Goal: Task Accomplishment & Management: Complete application form

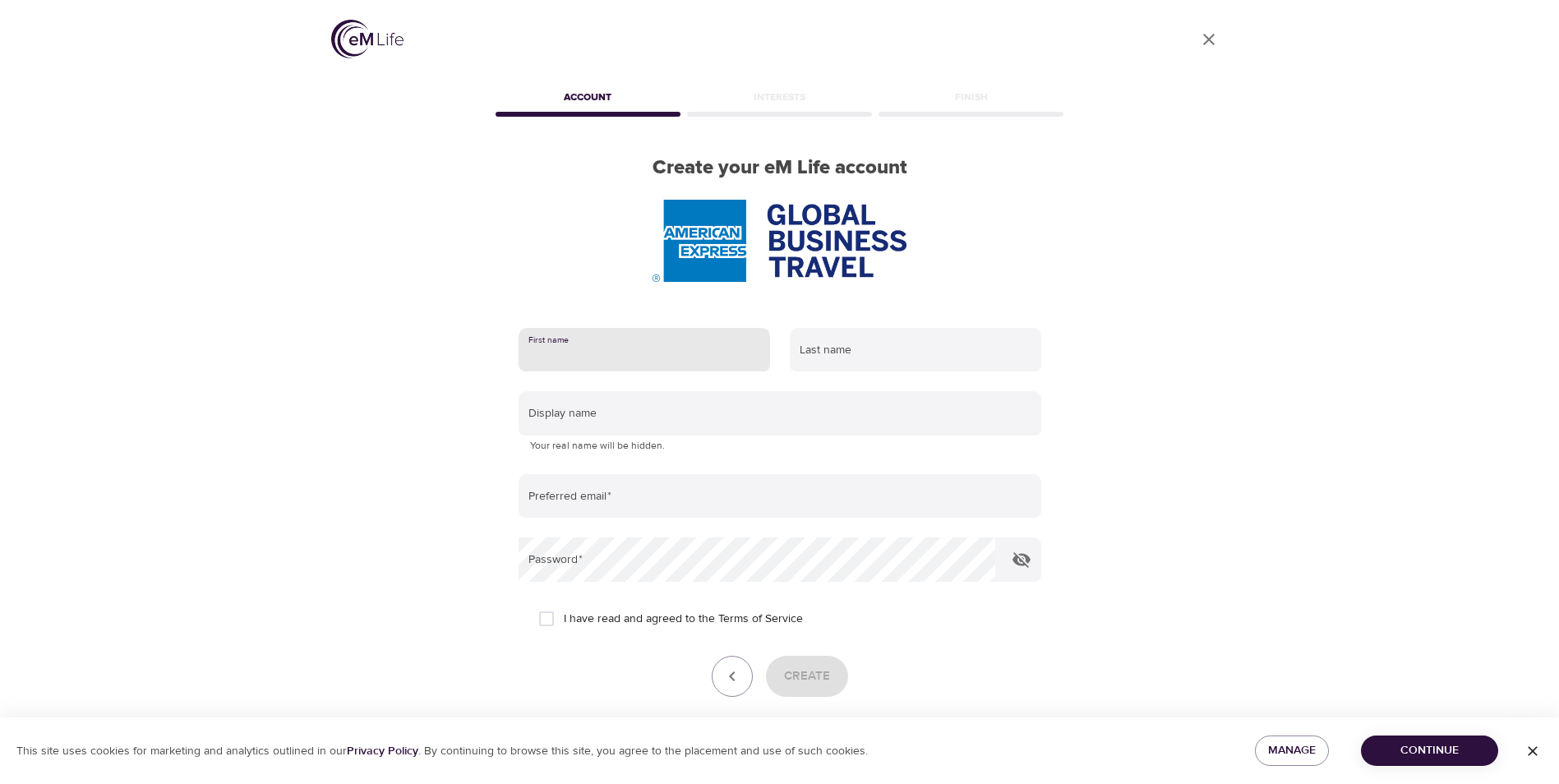
click at [654, 343] on input "text" at bounding box center [644, 349] width 251 height 44
type input "[PERSON_NAME]"
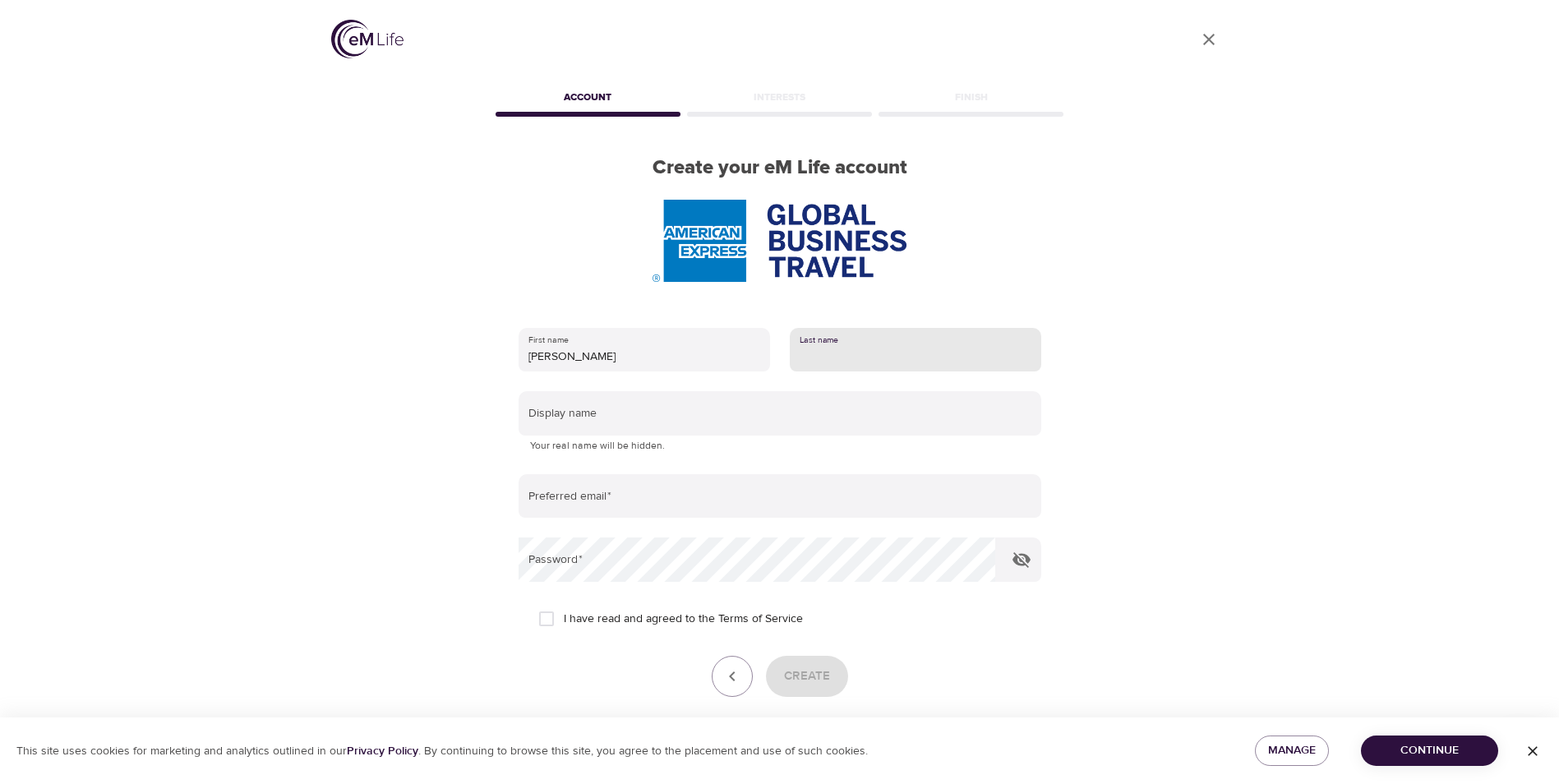
click at [825, 363] on input "text" at bounding box center [915, 349] width 251 height 44
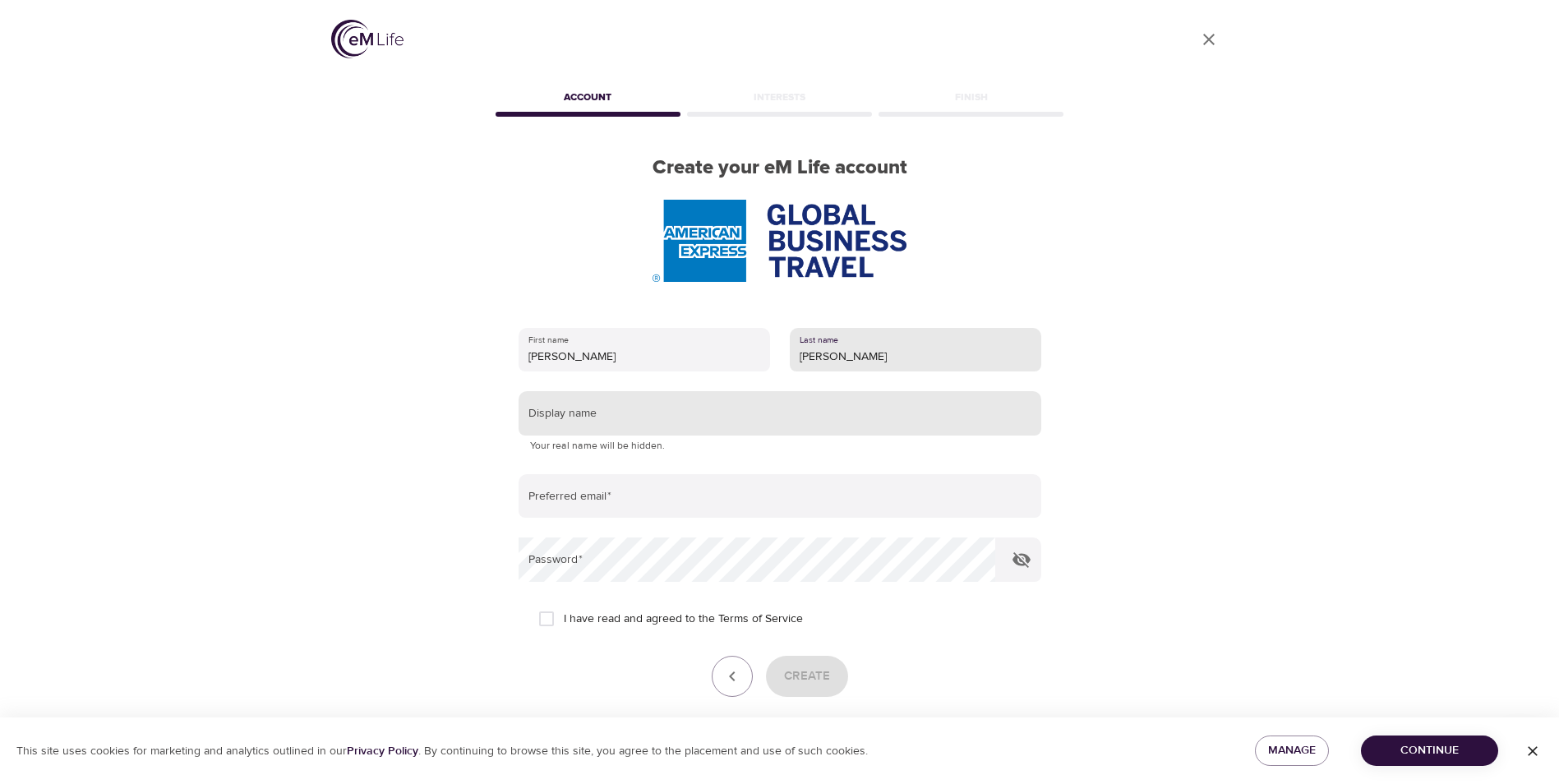
type input "[PERSON_NAME]"
click at [738, 417] on input "text" at bounding box center [780, 412] width 522 height 44
type input "[PERSON_NAME]"
click at [748, 520] on form "First name [PERSON_NAME] Last name [PERSON_NAME] Display name [PERSON_NAME] You…" at bounding box center [780, 530] width 522 height 424
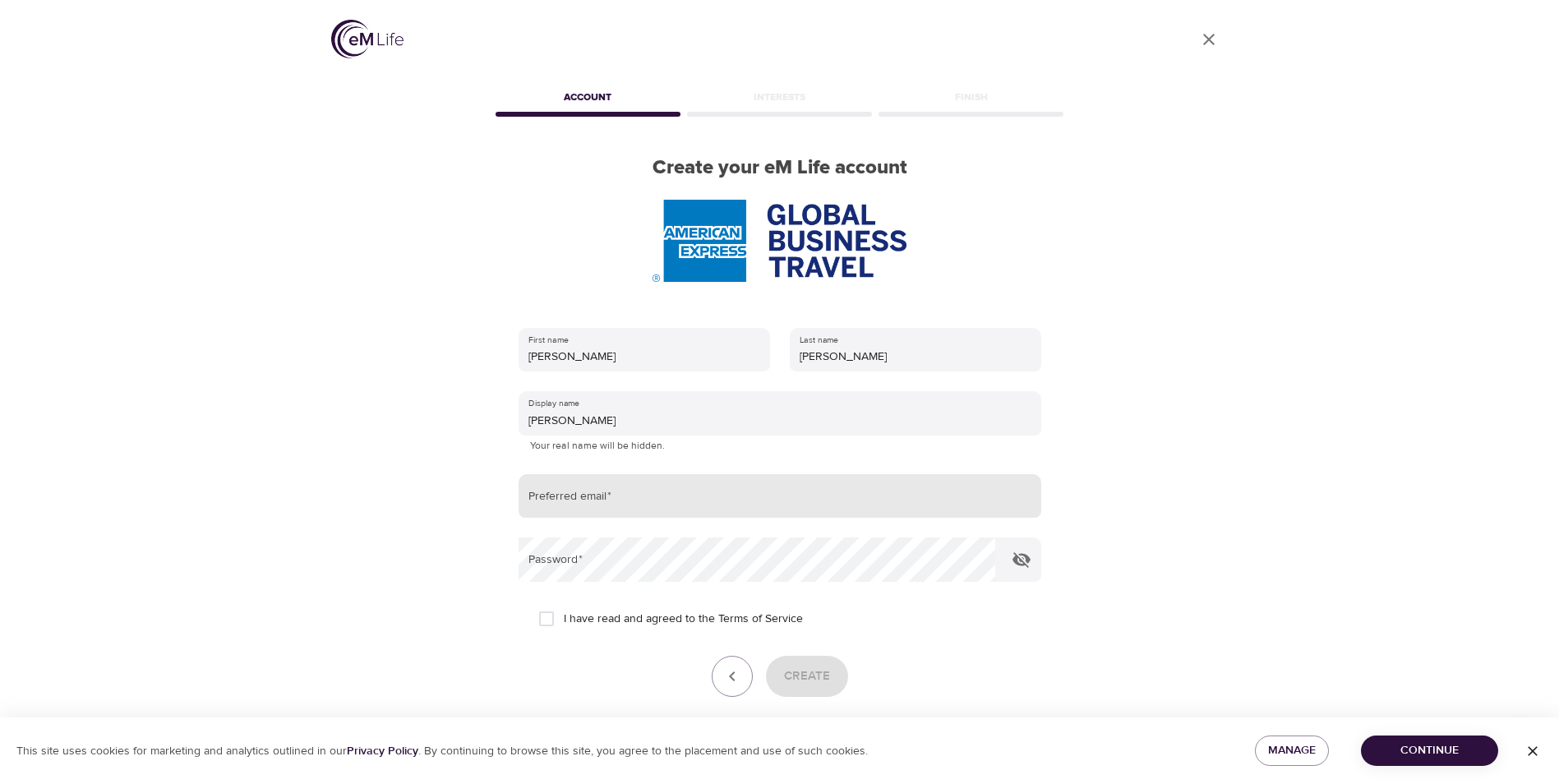
click at [733, 505] on input "email" at bounding box center [780, 496] width 522 height 44
type input "[EMAIL_ADDRESS][PERSON_NAME][DOMAIN_NAME]"
click at [545, 619] on input "I have read and agreed to the Terms of Service" at bounding box center [546, 618] width 34 height 34
checkbox input "true"
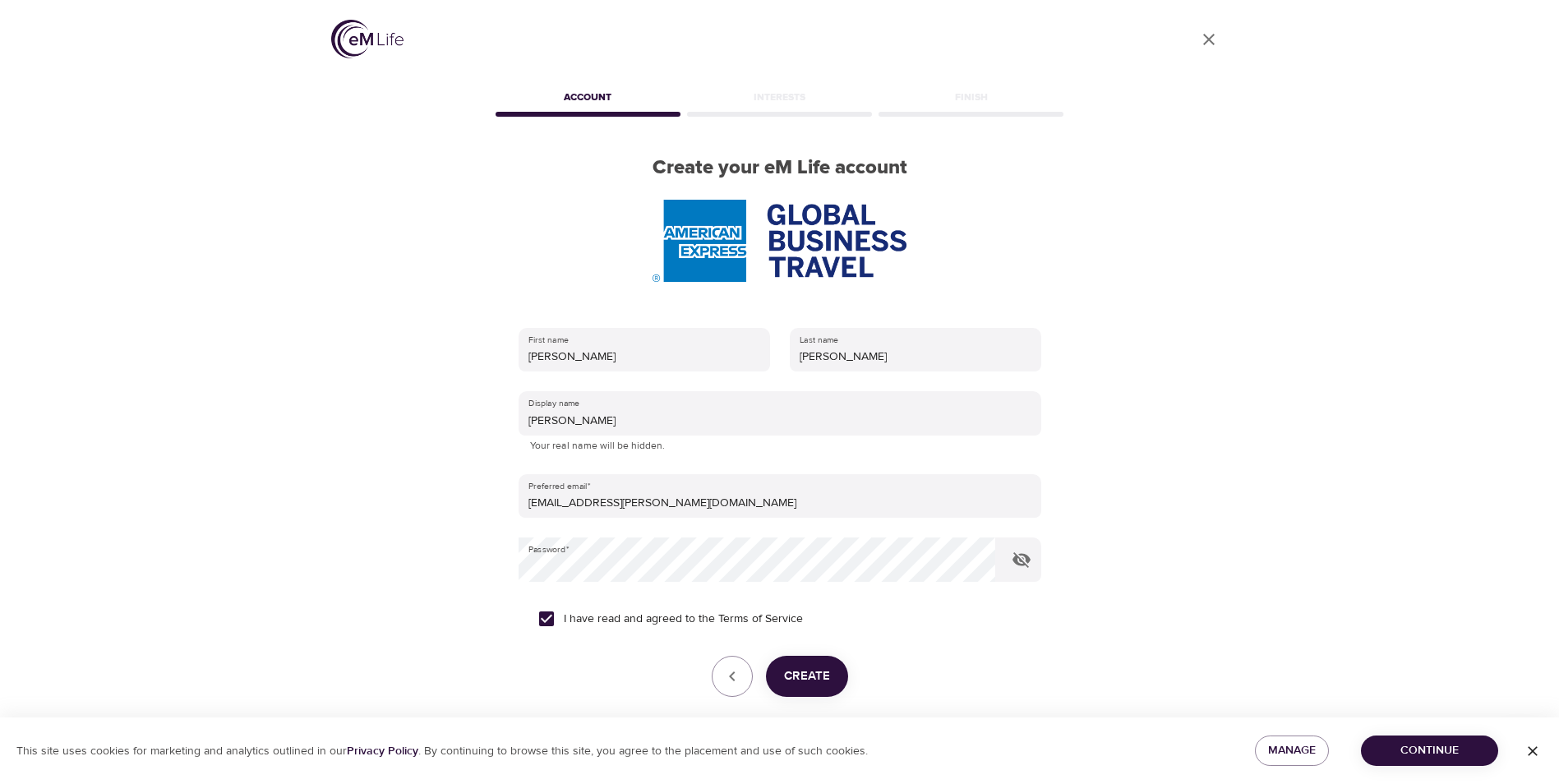
click at [817, 678] on span "Create" at bounding box center [807, 676] width 46 height 22
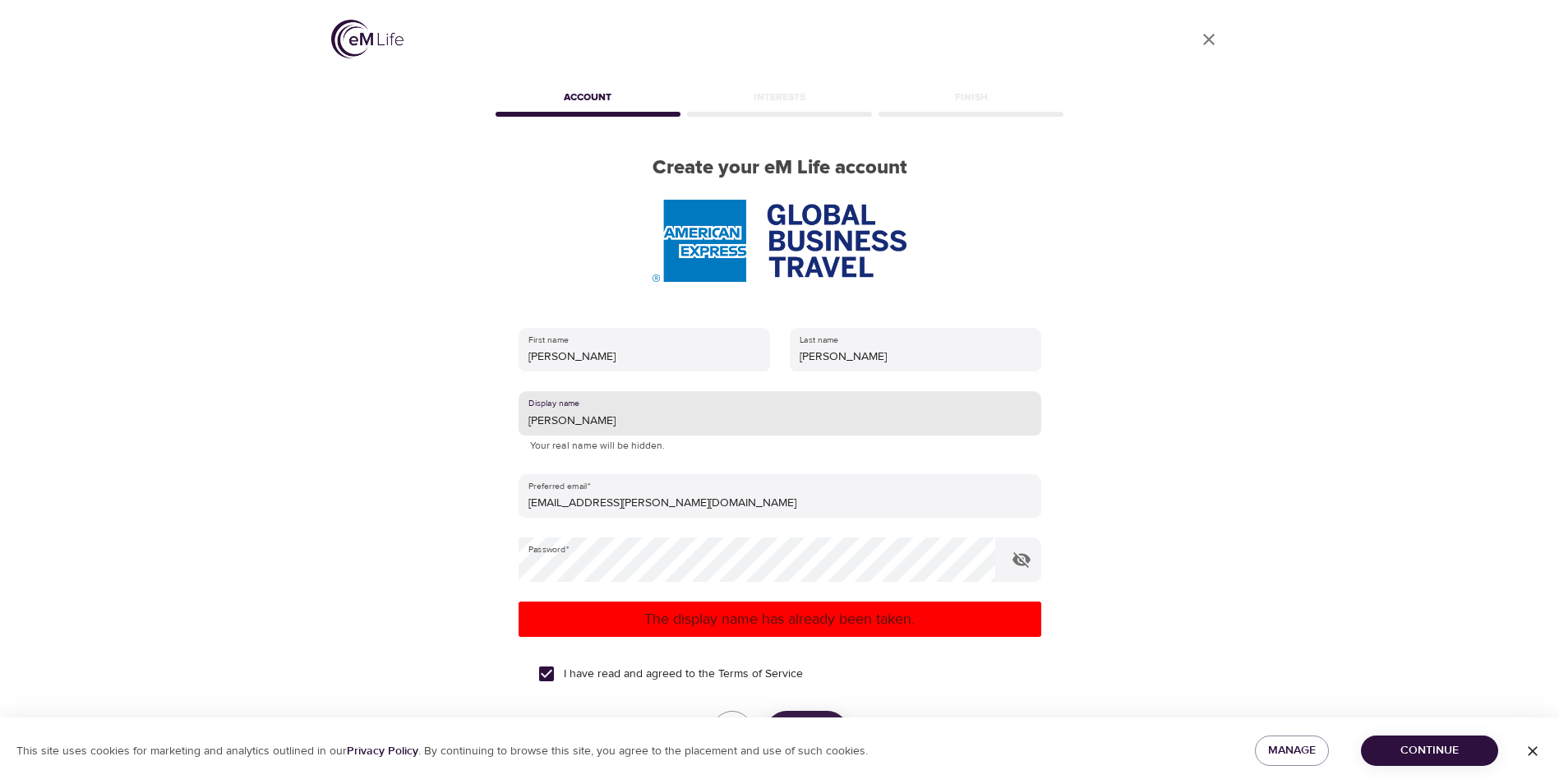
click at [580, 431] on input "[PERSON_NAME]" at bounding box center [780, 412] width 522 height 44
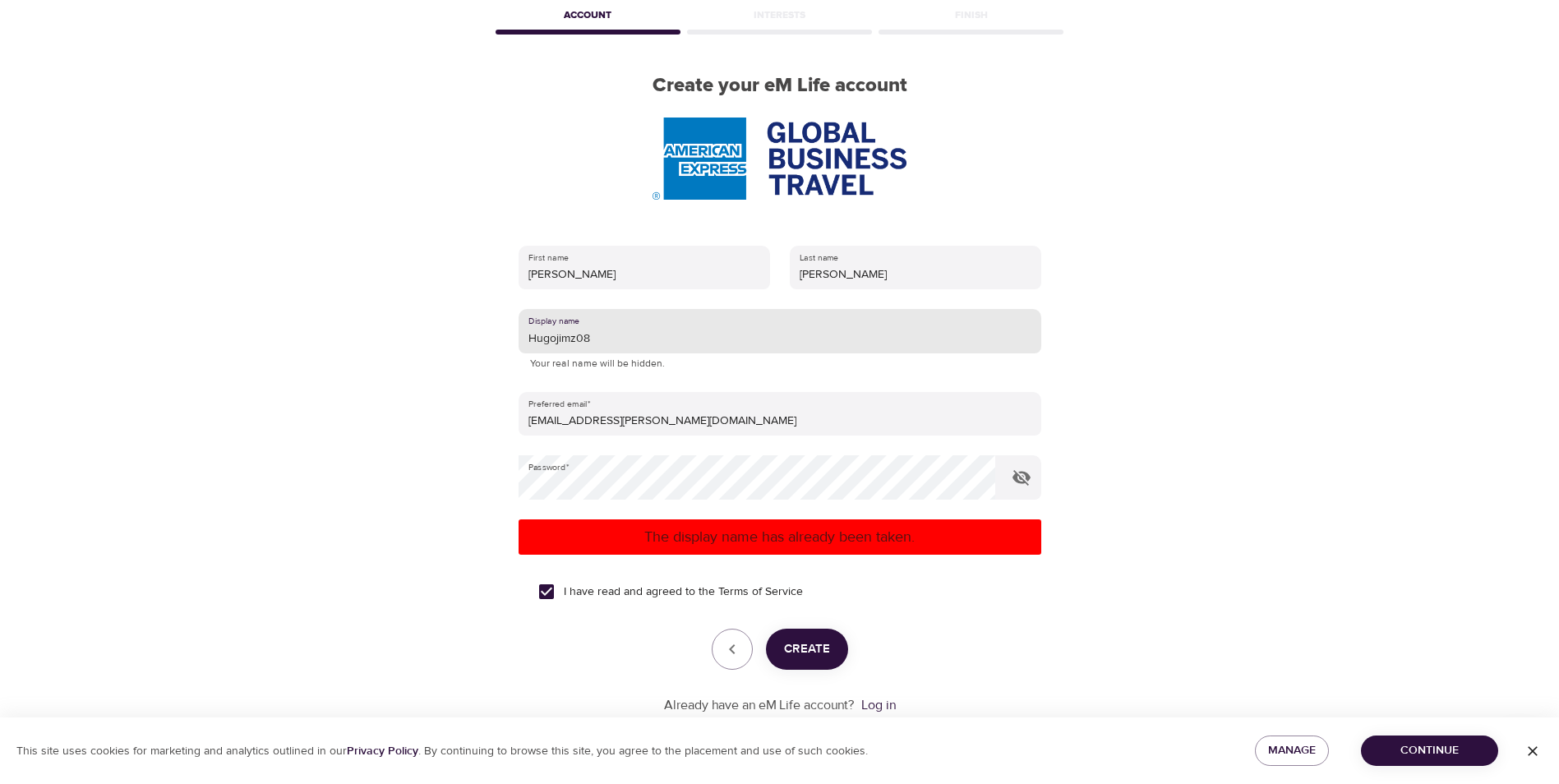
type input "Hugojimz08"
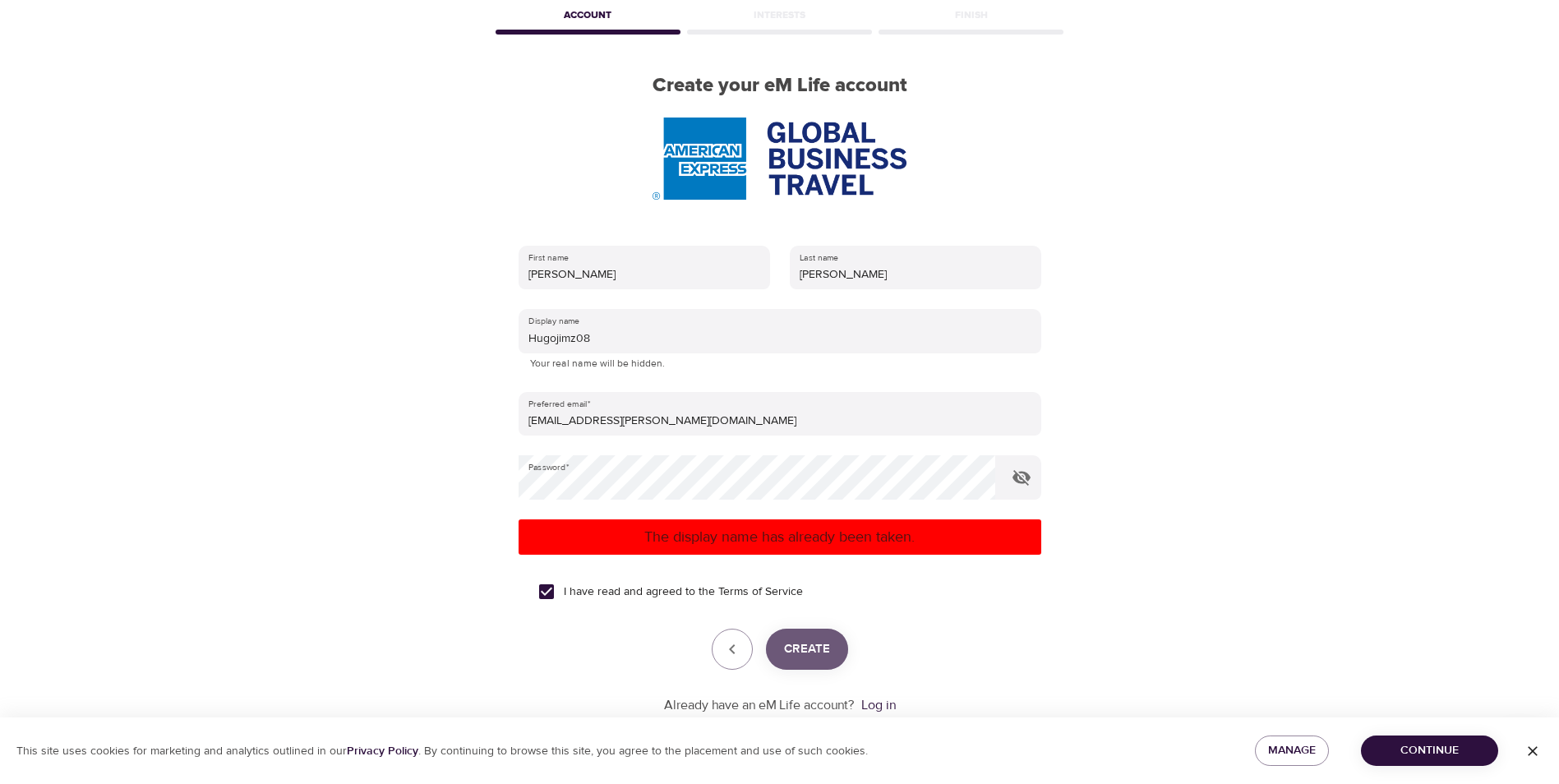
click at [799, 644] on span "Create" at bounding box center [807, 649] width 46 height 22
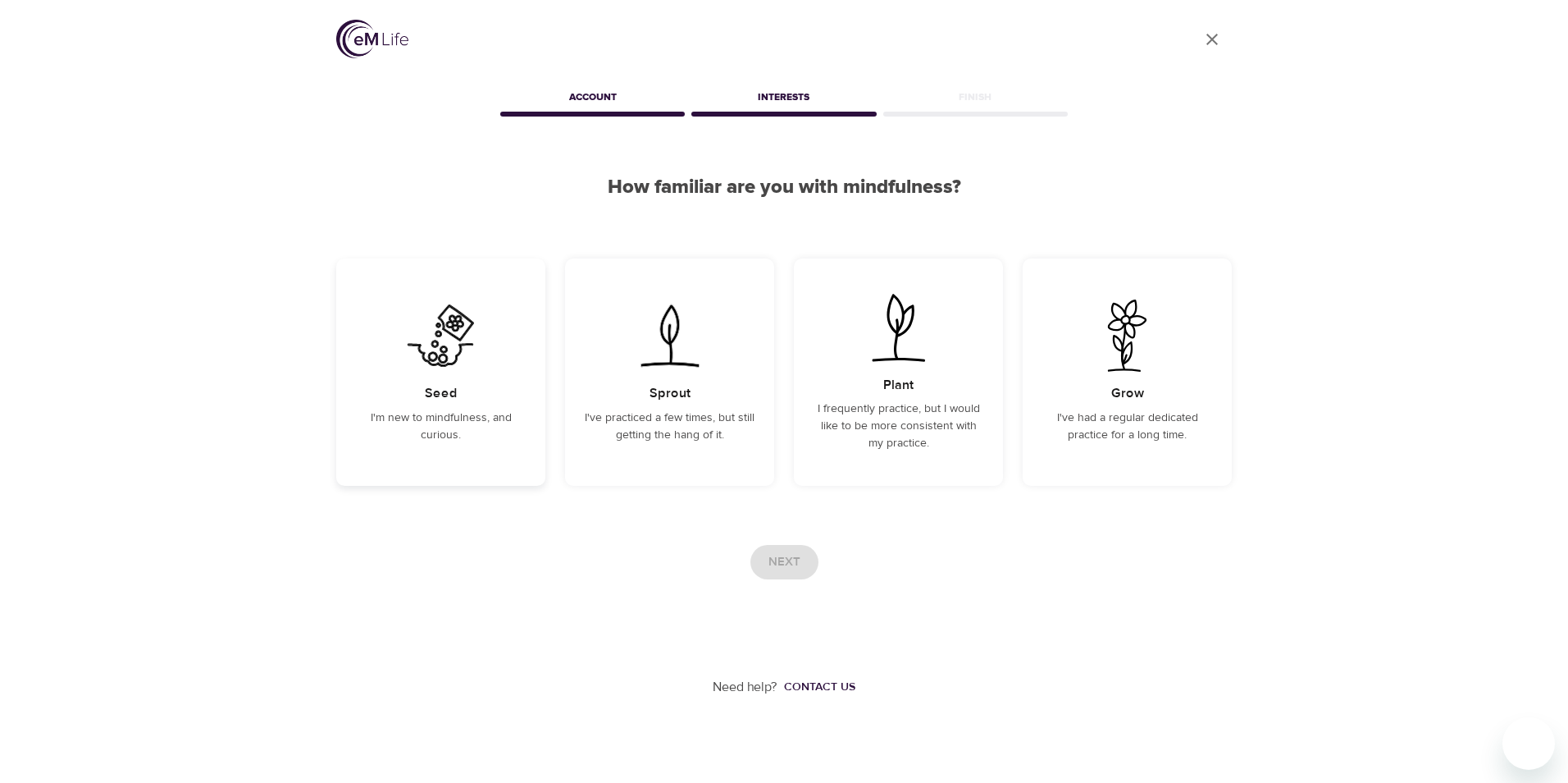
click at [500, 420] on p "I'm new to mindfulness, and curious." at bounding box center [441, 426] width 170 height 34
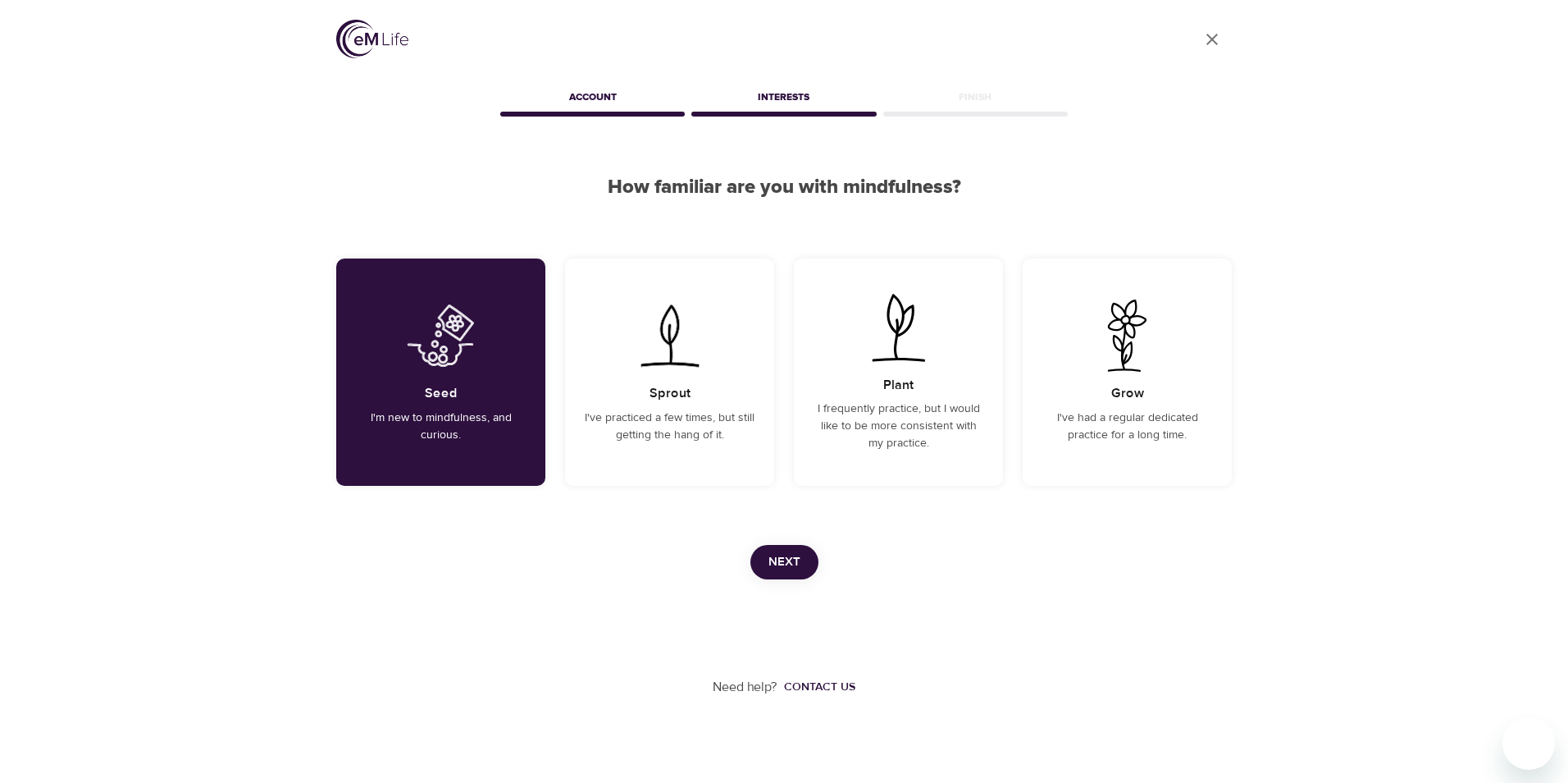
click at [773, 557] on span "Next" at bounding box center [784, 562] width 32 height 22
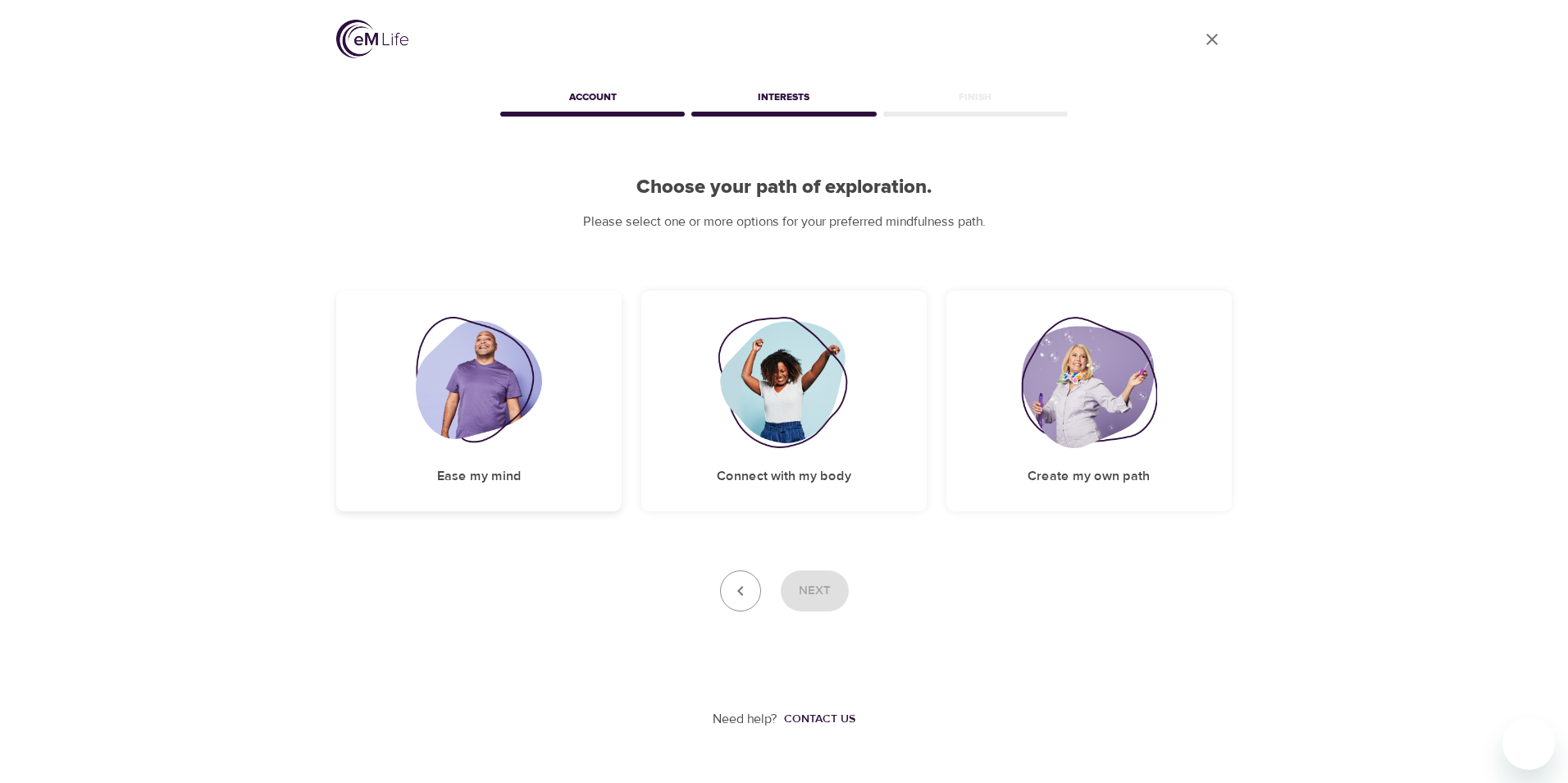
click at [526, 434] on img at bounding box center [479, 382] width 127 height 131
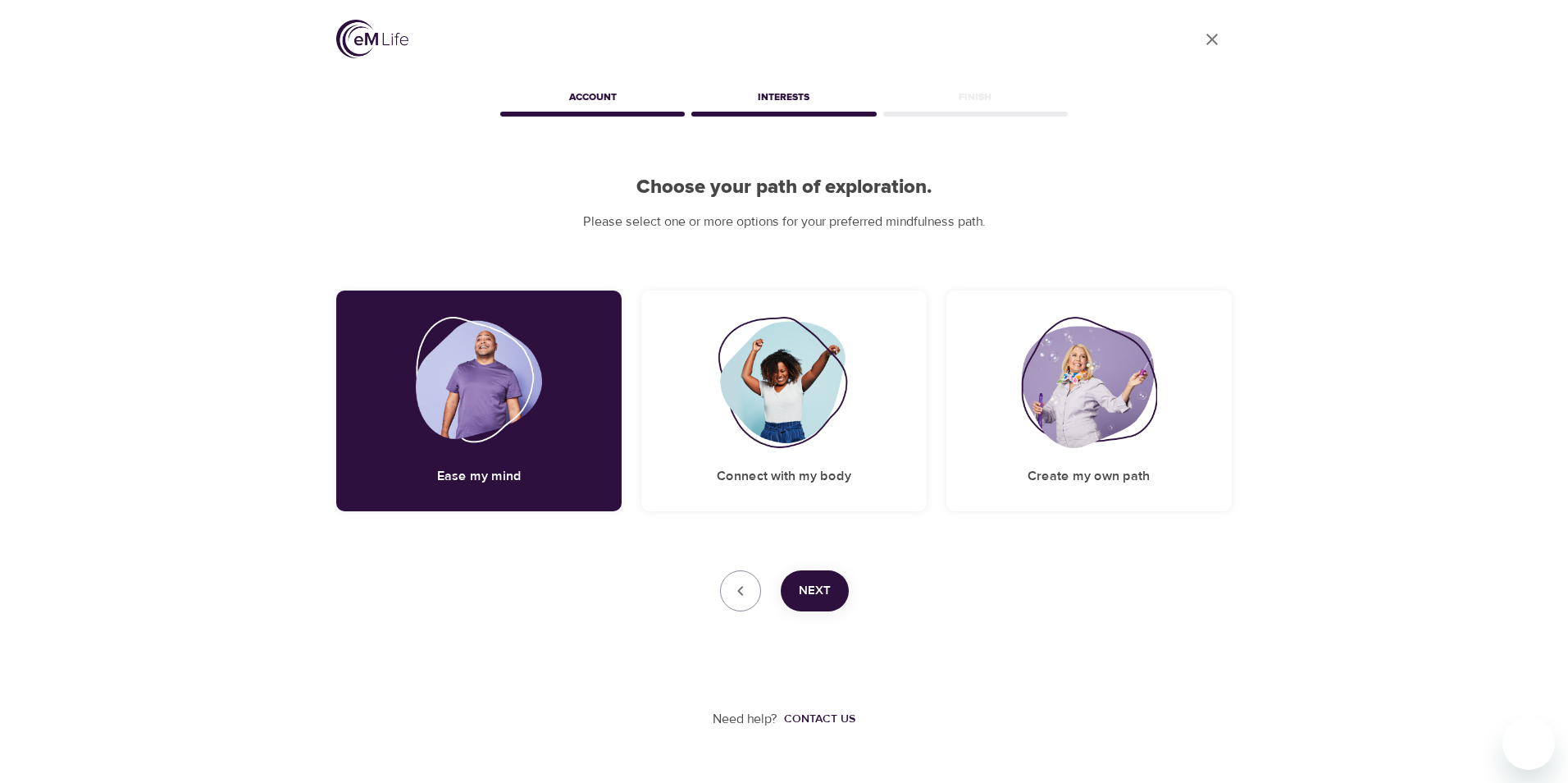
click at [822, 590] on span "Next" at bounding box center [814, 590] width 32 height 22
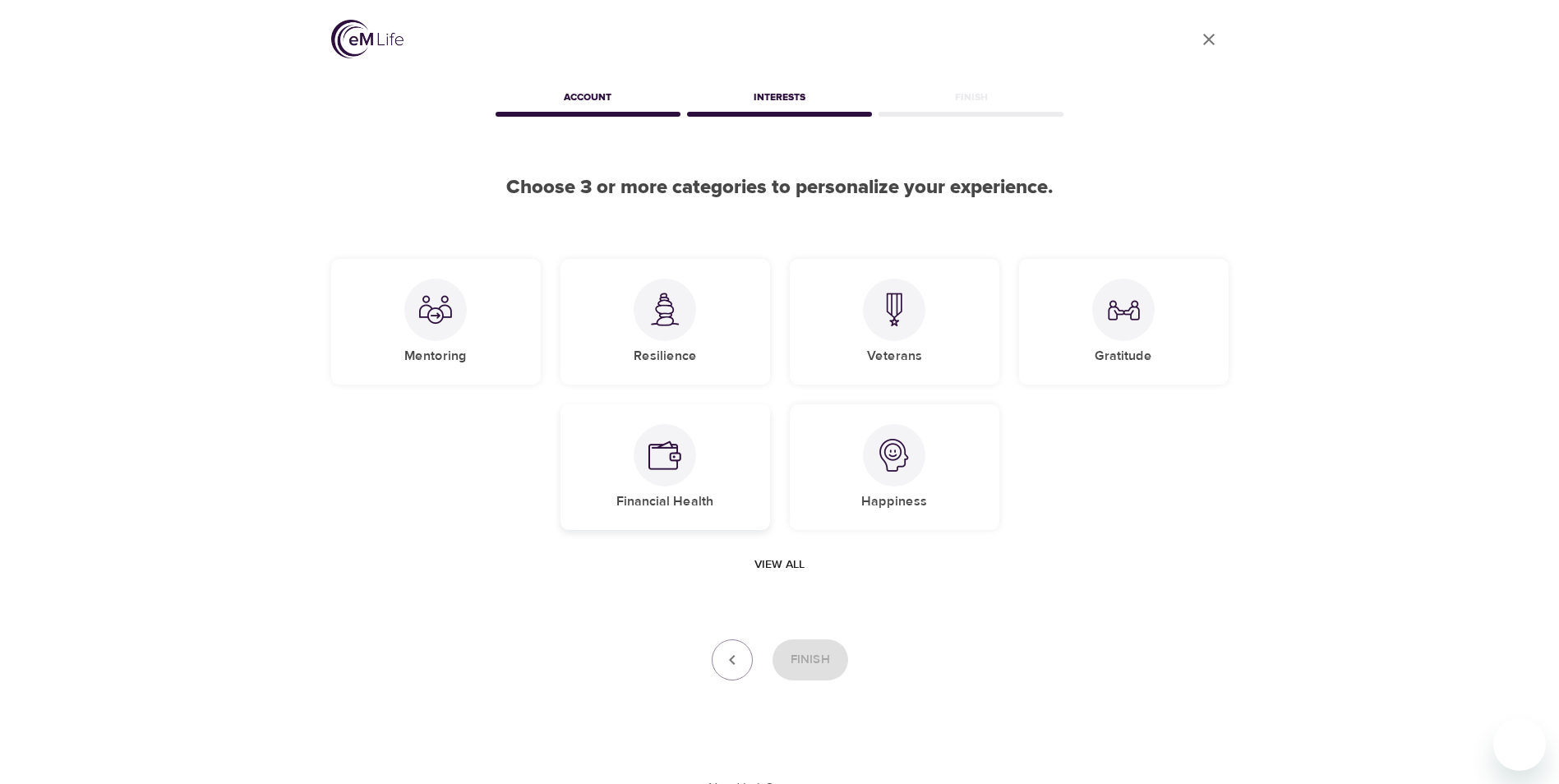
click at [675, 452] on img at bounding box center [665, 456] width 33 height 33
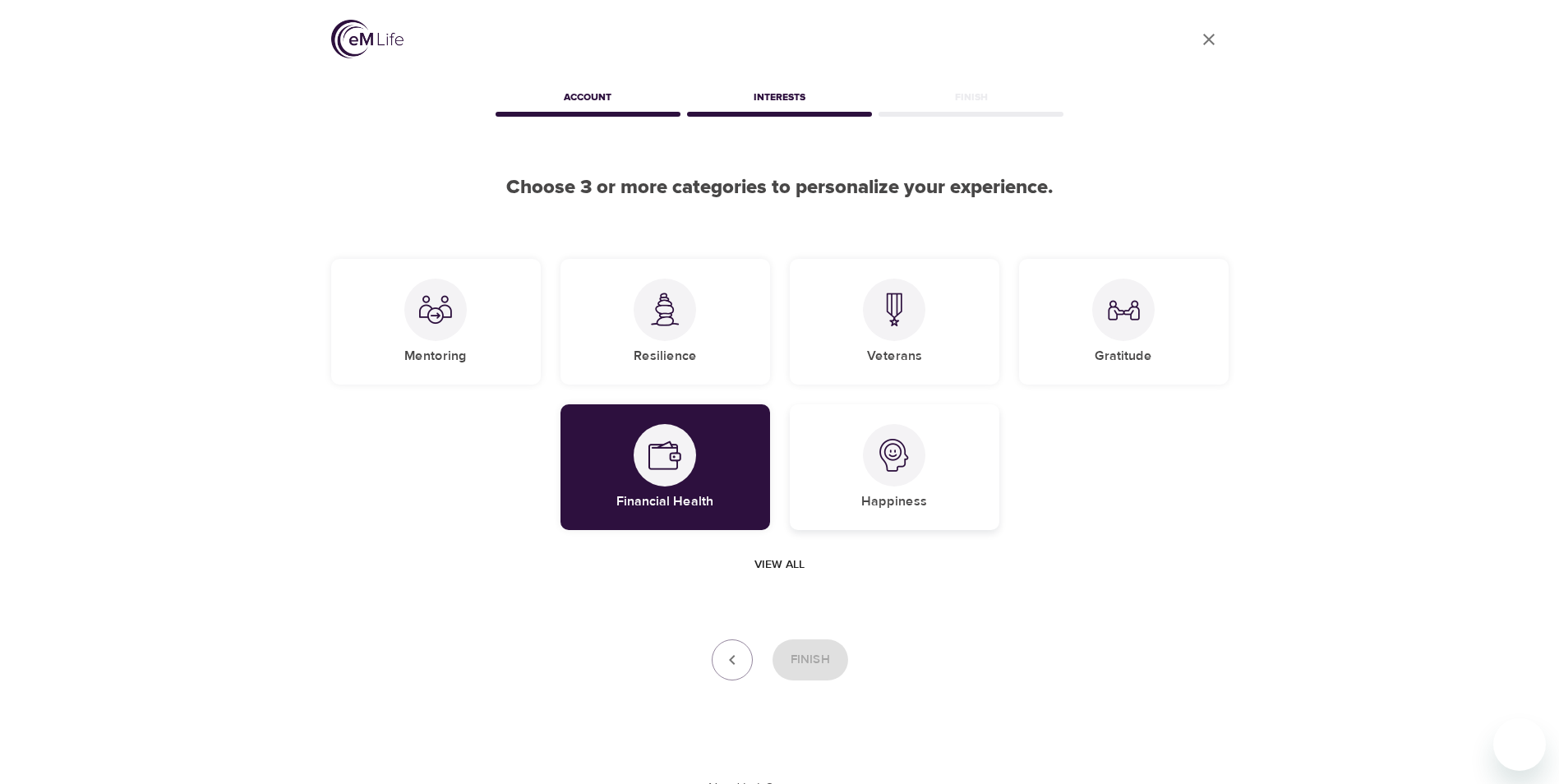
click at [864, 469] on div "Happiness" at bounding box center [894, 466] width 210 height 126
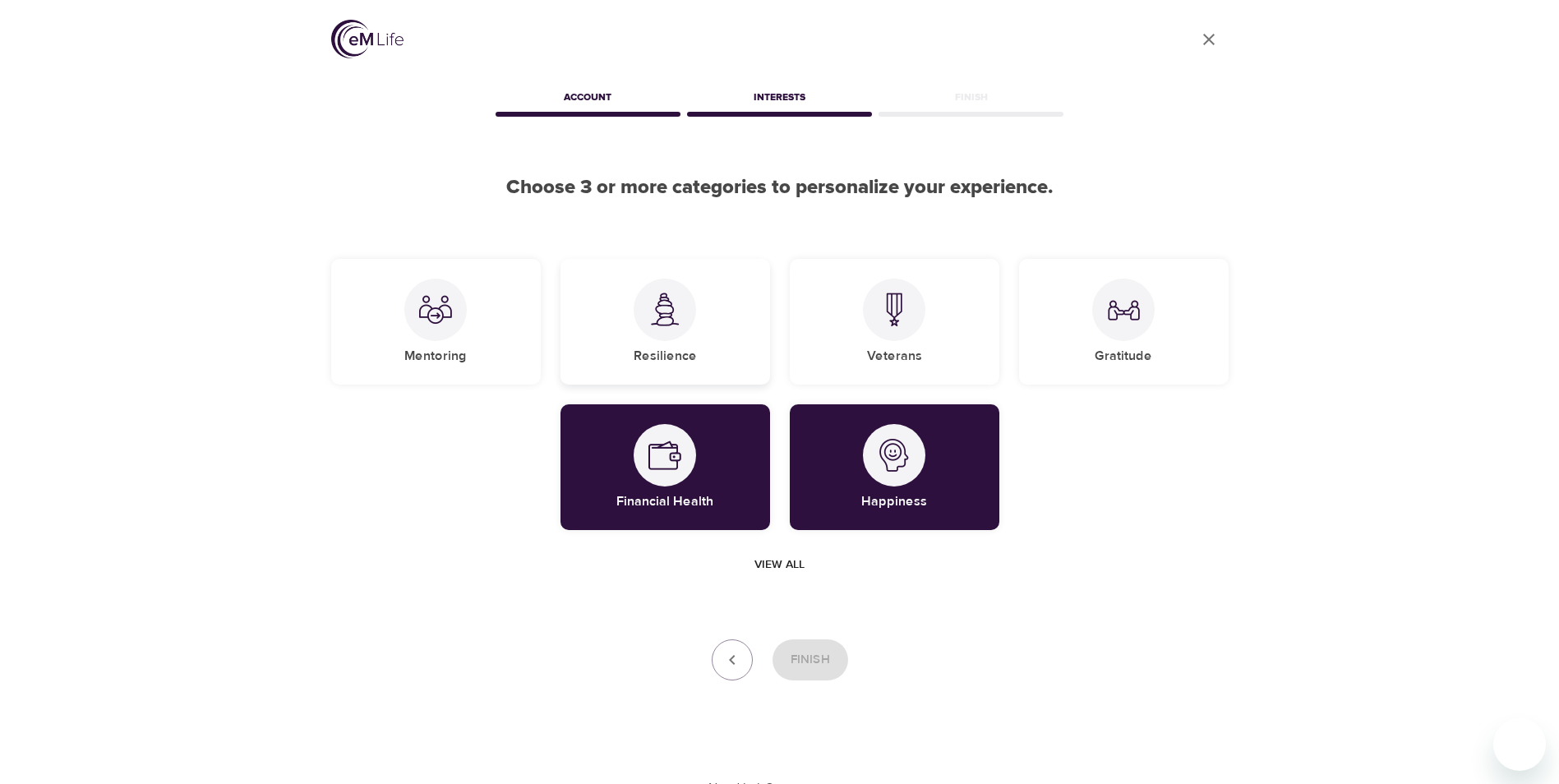
click at [643, 340] on div "Resilience" at bounding box center [666, 321] width 210 height 126
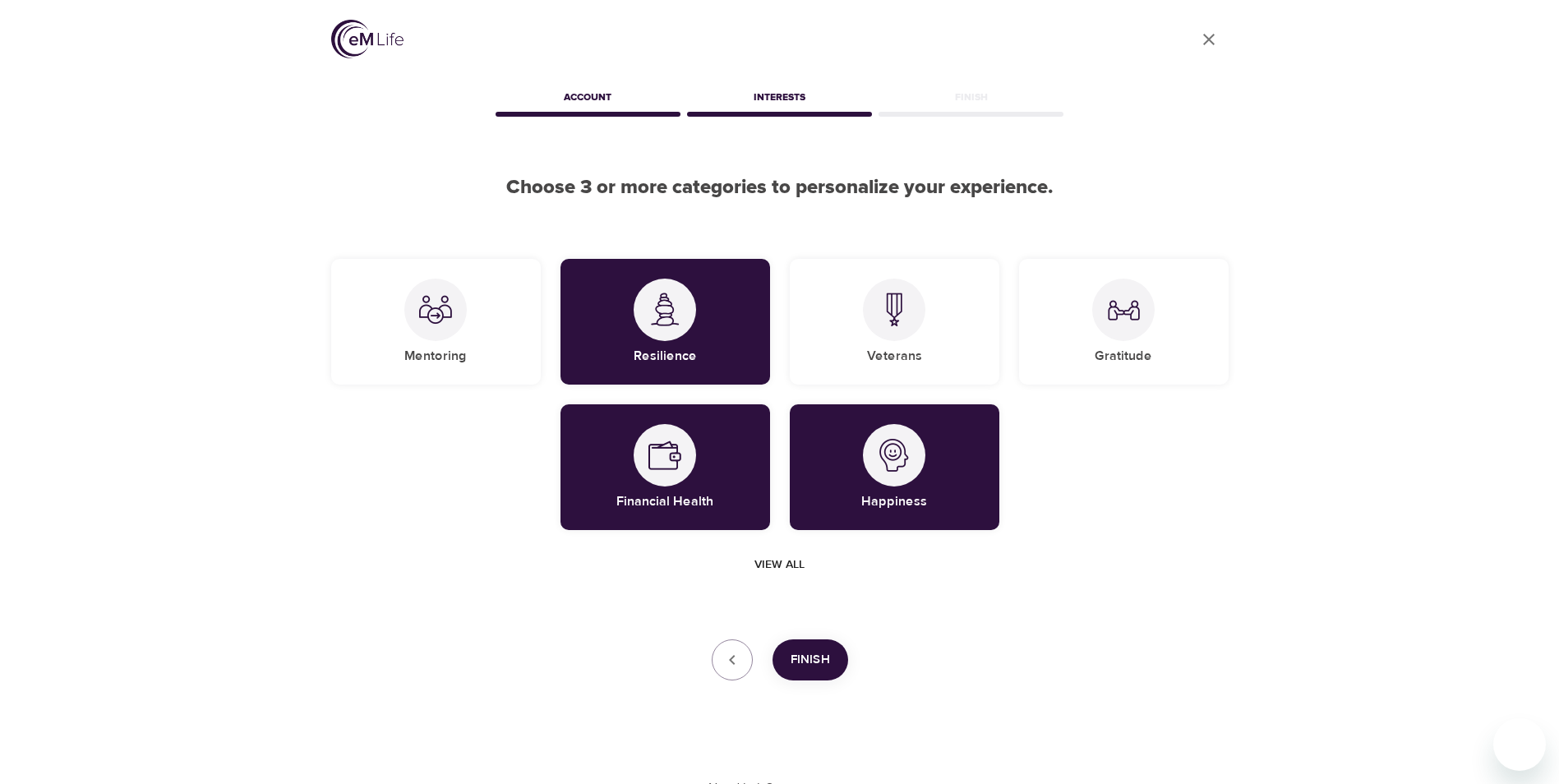
click at [821, 653] on span "Finish" at bounding box center [809, 659] width 39 height 22
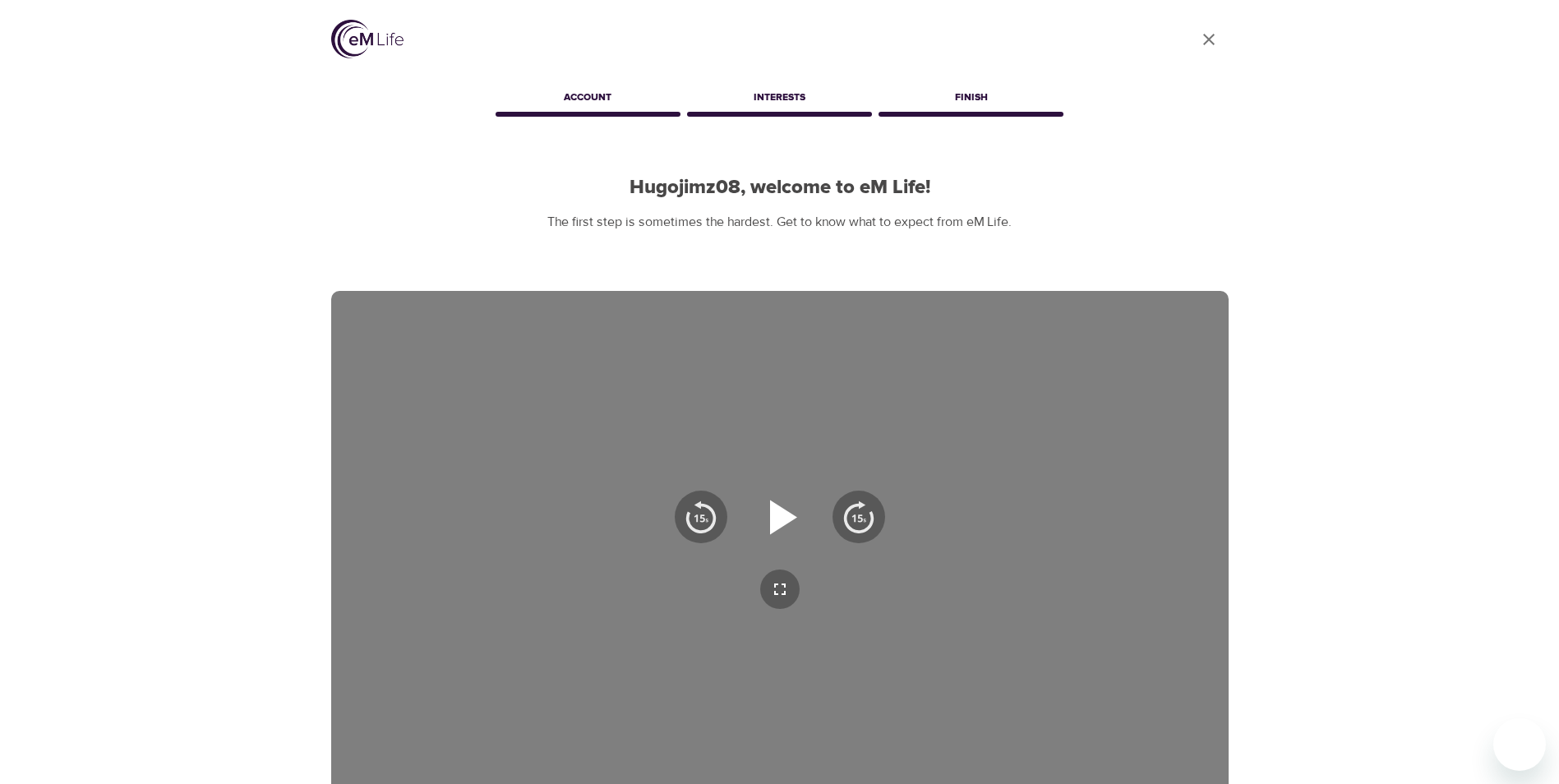
click at [781, 506] on icon "button" at bounding box center [780, 516] width 59 height 59
